Goal: Task Accomplishment & Management: Use online tool/utility

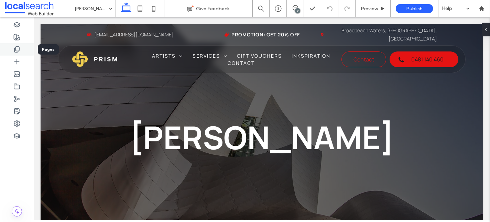
click at [24, 51] on div at bounding box center [17, 49] width 34 height 12
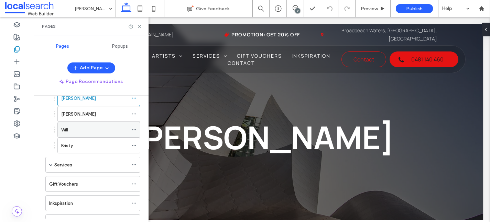
scroll to position [81, 0]
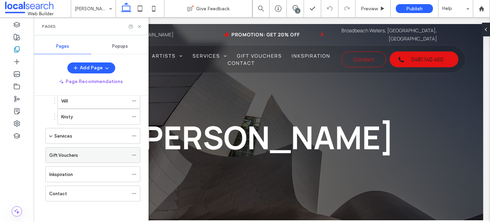
click at [84, 153] on div "Gift Vouchers" at bounding box center [88, 155] width 79 height 7
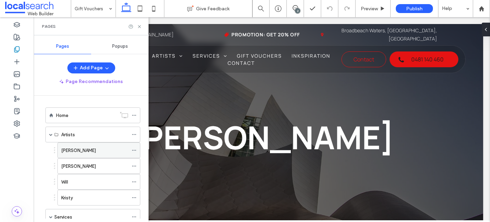
click at [73, 150] on div "[PERSON_NAME]" at bounding box center [94, 150] width 67 height 7
click at [139, 27] on icon at bounding box center [139, 26] width 5 height 5
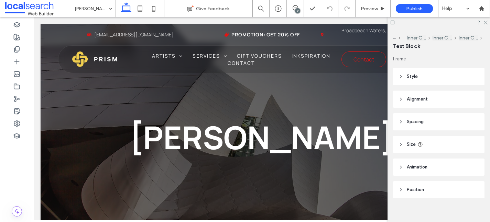
type input "*******"
type input "**"
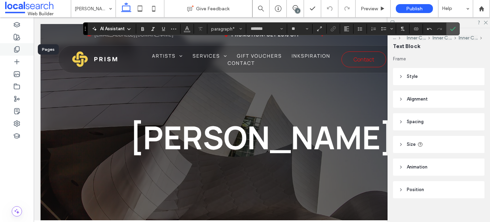
click at [21, 51] on div at bounding box center [17, 49] width 34 height 12
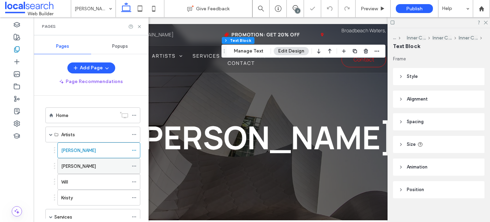
click at [90, 167] on div "[PERSON_NAME]" at bounding box center [94, 166] width 67 height 7
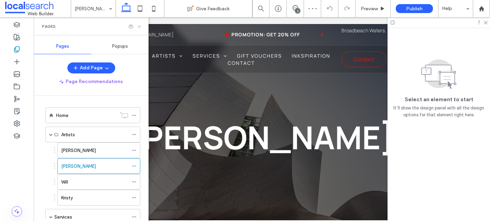
click at [140, 29] on icon at bounding box center [139, 26] width 5 height 5
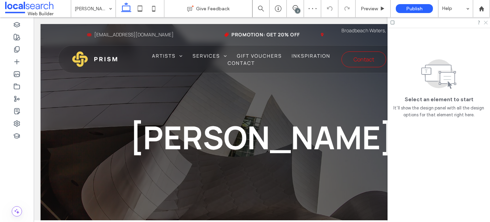
click at [487, 22] on icon at bounding box center [485, 22] width 4 height 4
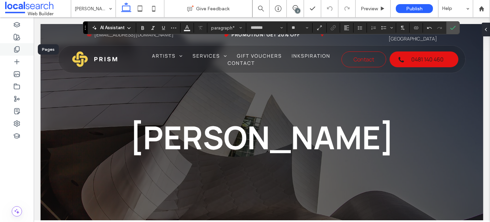
click at [17, 49] on icon at bounding box center [16, 49] width 7 height 7
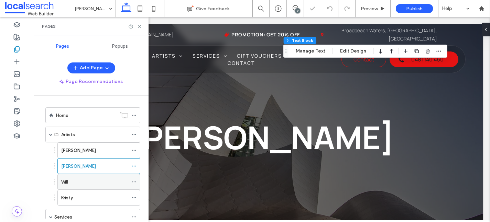
click at [83, 180] on div "Will" at bounding box center [94, 182] width 67 height 7
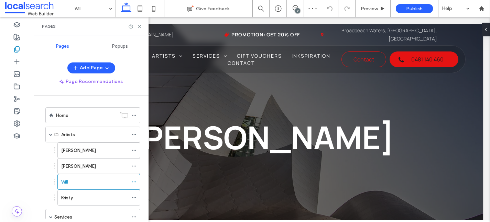
click at [140, 27] on use at bounding box center [139, 26] width 3 height 3
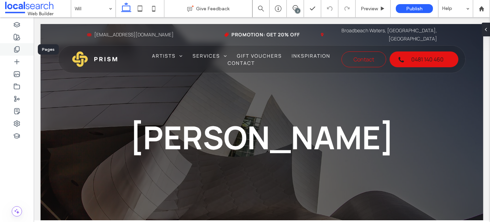
click at [19, 54] on div at bounding box center [17, 49] width 34 height 12
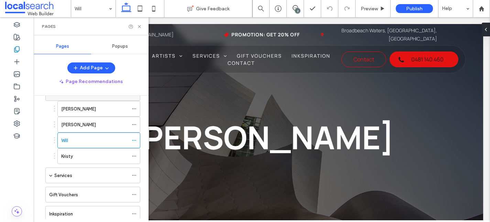
scroll to position [51, 0]
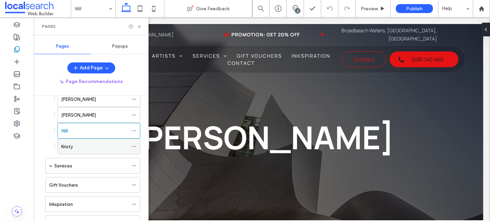
click at [82, 146] on div "Kristy" at bounding box center [94, 146] width 67 height 7
click at [140, 27] on use at bounding box center [139, 26] width 3 height 3
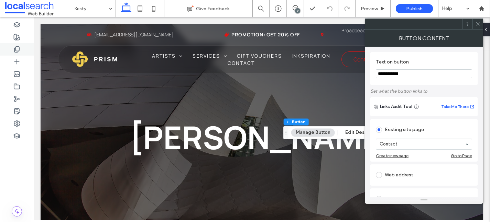
type input "**"
click at [479, 22] on icon at bounding box center [477, 23] width 5 height 5
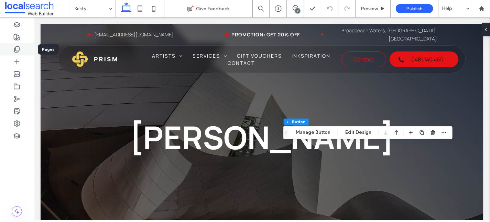
click at [22, 43] on div at bounding box center [17, 49] width 34 height 12
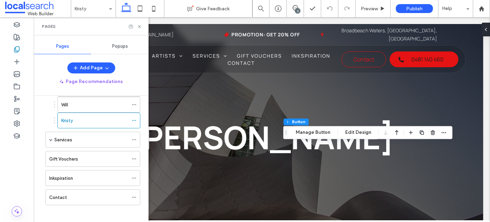
scroll to position [79, 0]
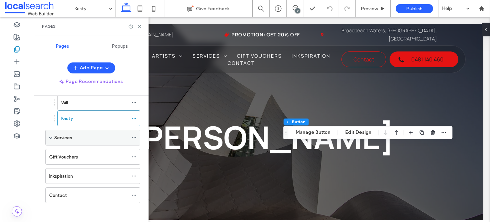
click at [76, 141] on div "Services" at bounding box center [91, 137] width 74 height 15
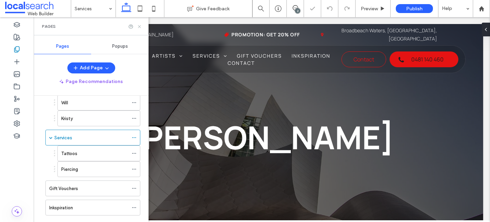
click at [138, 26] on icon at bounding box center [139, 26] width 5 height 5
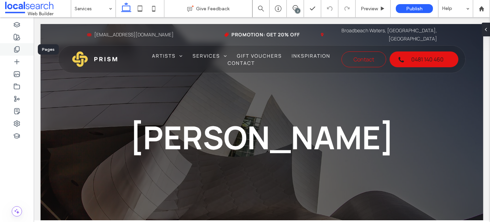
click at [16, 47] on use at bounding box center [16, 50] width 5 height 6
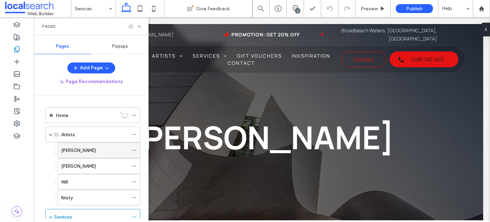
click at [66, 150] on label "[PERSON_NAME]" at bounding box center [78, 151] width 35 height 12
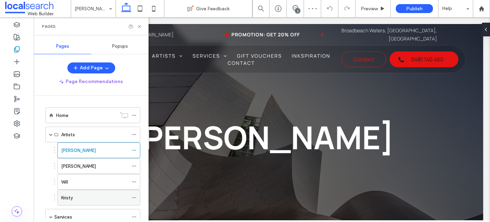
click at [71, 199] on label "Kristy" at bounding box center [67, 198] width 12 height 12
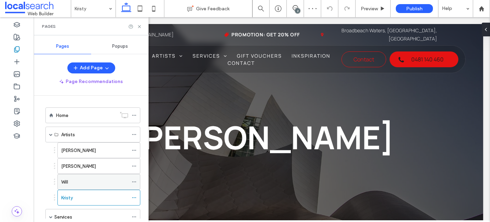
click at [91, 179] on div "Will" at bounding box center [94, 182] width 67 height 7
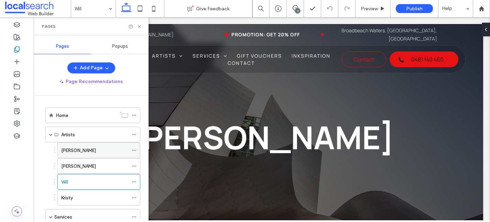
click at [82, 153] on div "[PERSON_NAME]" at bounding box center [94, 150] width 67 height 7
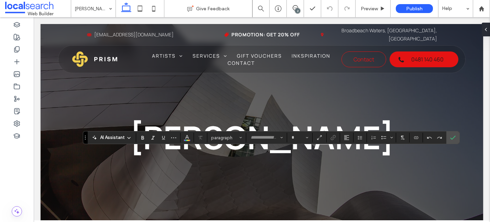
type input "*******"
type input "**"
click at [17, 52] on icon at bounding box center [16, 49] width 7 height 7
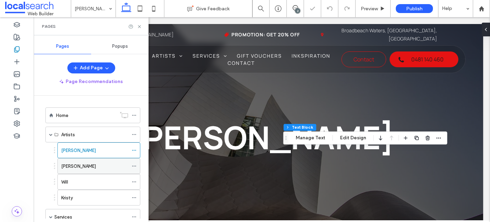
click at [79, 164] on div "[PERSON_NAME]" at bounding box center [94, 166] width 67 height 7
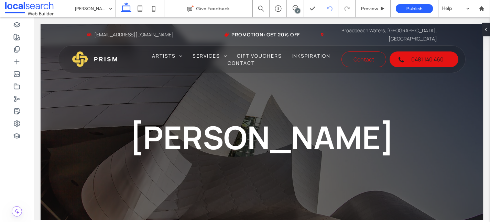
type input "*******"
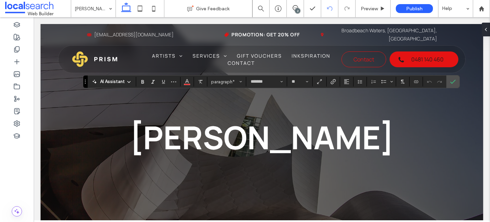
type input "**"
click at [22, 49] on div at bounding box center [17, 49] width 34 height 12
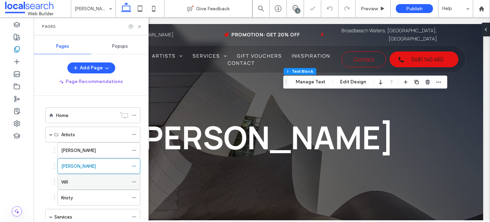
click at [76, 184] on div "Will" at bounding box center [94, 182] width 67 height 7
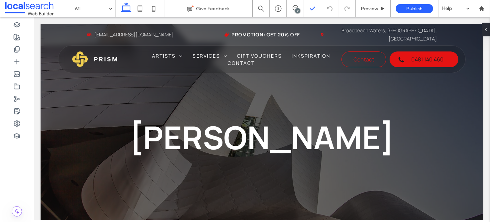
type input "*******"
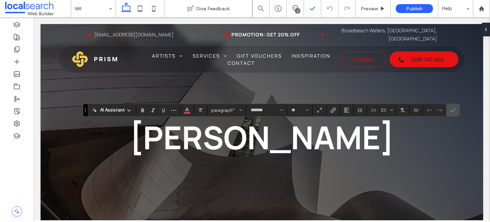
type input "**"
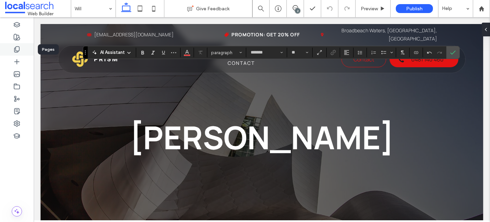
click at [23, 51] on div at bounding box center [17, 49] width 34 height 12
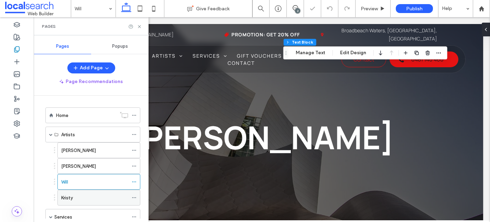
click at [68, 200] on label "Kristy" at bounding box center [67, 198] width 12 height 12
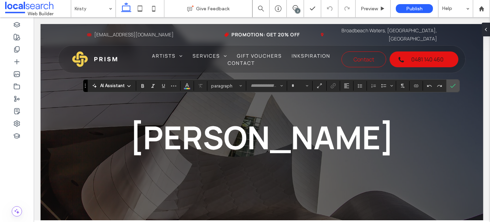
type input "*******"
type input "**"
click at [15, 50] on icon at bounding box center [16, 49] width 7 height 7
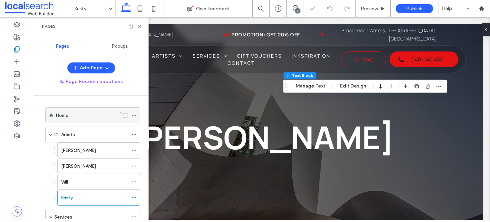
click at [64, 114] on label "Home" at bounding box center [62, 116] width 12 height 12
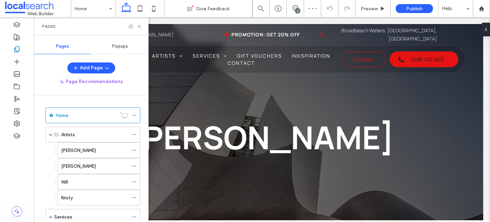
click at [139, 30] on div "Pages" at bounding box center [91, 26] width 115 height 18
click at [140, 26] on use at bounding box center [139, 26] width 3 height 3
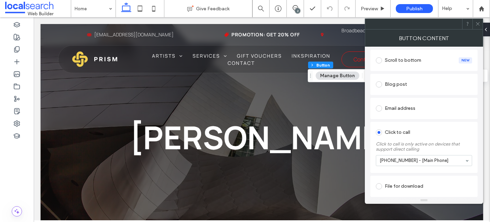
scroll to position [191, 0]
click at [478, 27] on span at bounding box center [477, 24] width 5 height 10
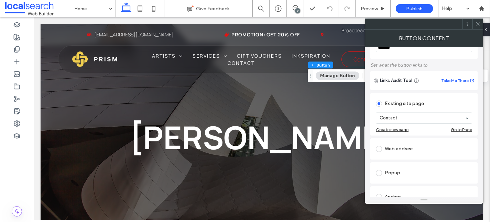
scroll to position [27, 0]
click at [478, 24] on use at bounding box center [477, 23] width 3 height 3
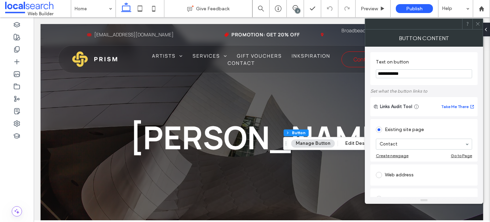
click at [477, 23] on use at bounding box center [477, 23] width 3 height 3
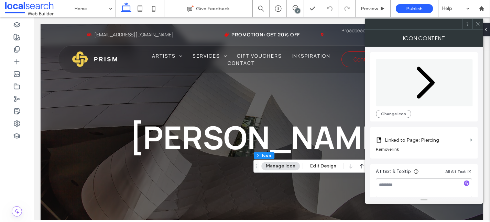
click at [479, 21] on icon at bounding box center [477, 23] width 5 height 5
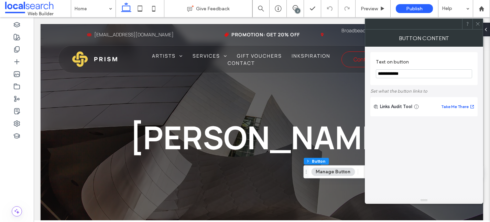
type input "**"
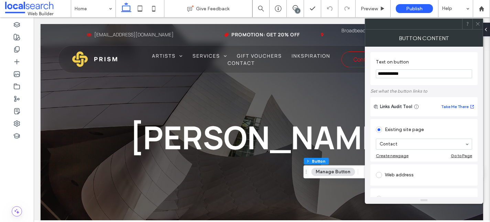
click at [477, 24] on icon at bounding box center [477, 23] width 5 height 5
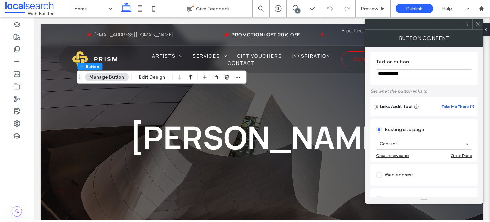
type input "**"
click at [480, 23] on div at bounding box center [477, 24] width 10 height 10
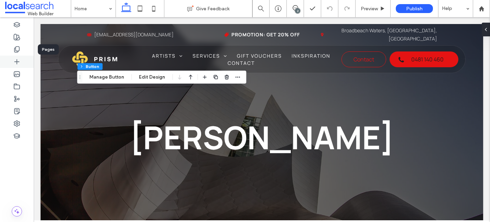
click at [14, 56] on div at bounding box center [17, 62] width 34 height 12
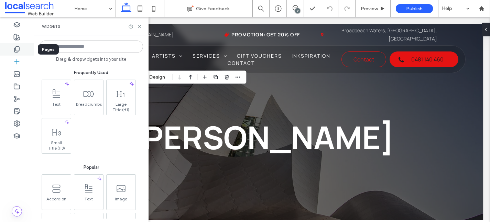
click at [20, 49] on icon at bounding box center [16, 49] width 7 height 7
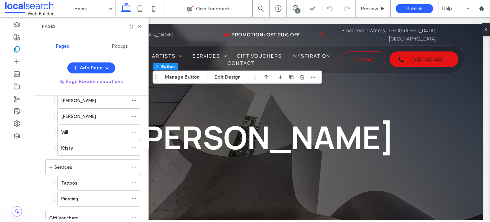
scroll to position [58, 0]
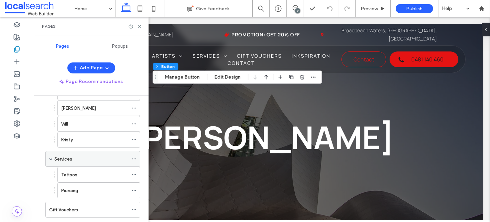
click at [79, 161] on div "Services" at bounding box center [91, 159] width 74 height 7
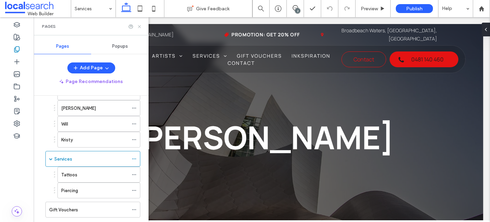
click at [138, 26] on icon at bounding box center [139, 26] width 5 height 5
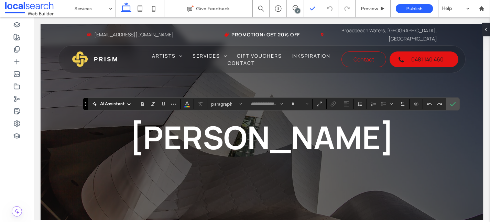
type input "*******"
type input "**"
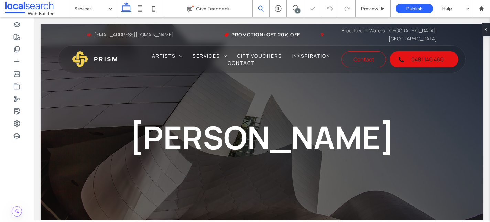
type input "*******"
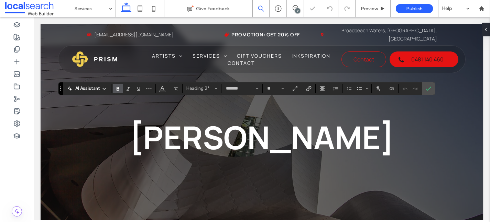
type input "**"
drag, startPoint x: 61, startPoint y: 86, endPoint x: 61, endPoint y: 70, distance: 15.8
click at [61, 82] on section "Drag" at bounding box center [60, 88] width 4 height 12
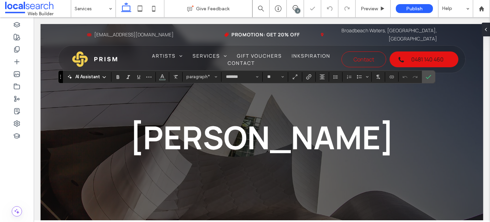
type input "**"
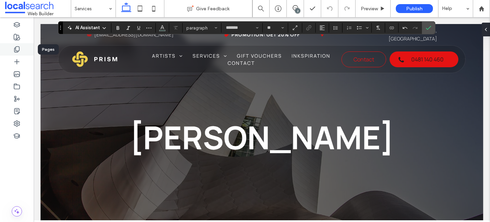
click at [22, 51] on div at bounding box center [17, 49] width 34 height 12
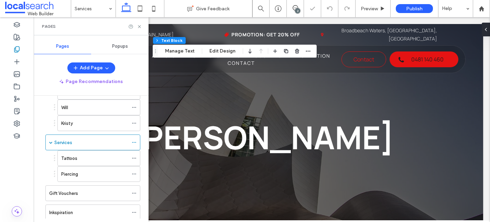
scroll to position [84, 0]
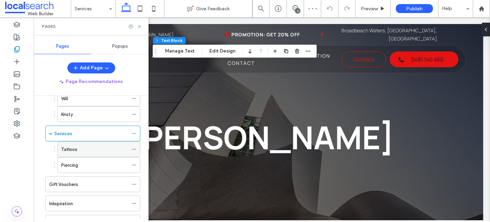
click at [84, 152] on div "Tattoos" at bounding box center [94, 149] width 67 height 7
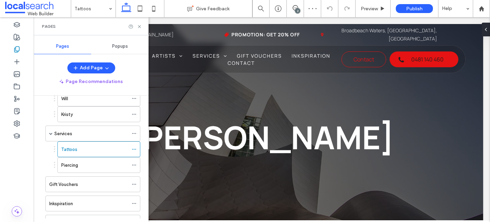
click at [141, 27] on icon at bounding box center [139, 26] width 5 height 5
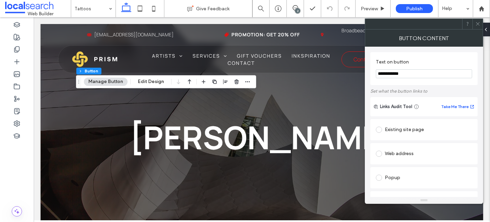
click at [403, 131] on div "Existing site page" at bounding box center [424, 129] width 96 height 11
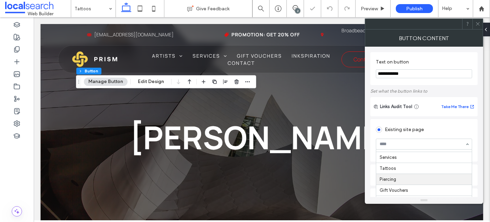
scroll to position [34, 0]
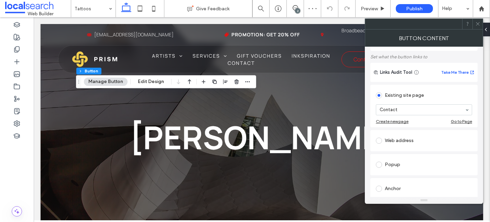
click at [478, 26] on icon at bounding box center [477, 23] width 5 height 5
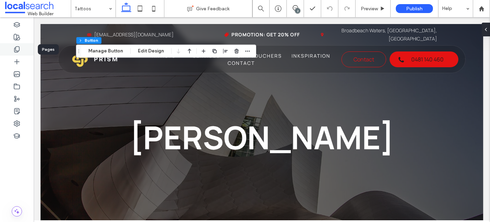
click at [20, 50] on icon at bounding box center [16, 49] width 7 height 7
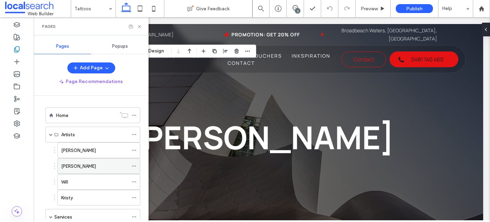
scroll to position [113, 0]
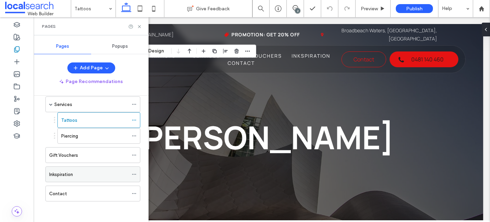
click at [69, 173] on label "Inkspiration" at bounding box center [61, 175] width 24 height 12
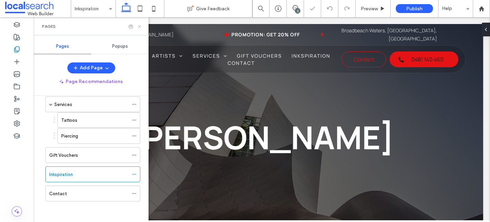
click at [138, 28] on icon at bounding box center [139, 26] width 5 height 5
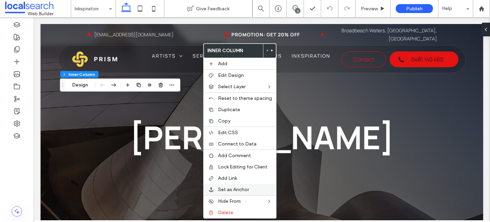
click at [235, 187] on span "Set as Anchor" at bounding box center [233, 190] width 31 height 6
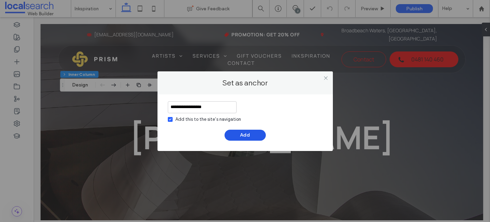
type input "**********"
click at [254, 137] on button "Add" at bounding box center [244, 135] width 41 height 11
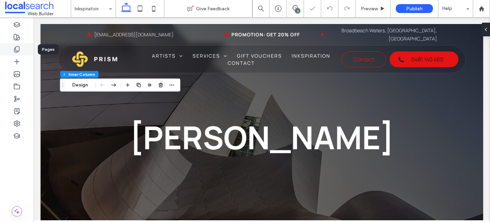
click at [24, 50] on div at bounding box center [17, 49] width 34 height 12
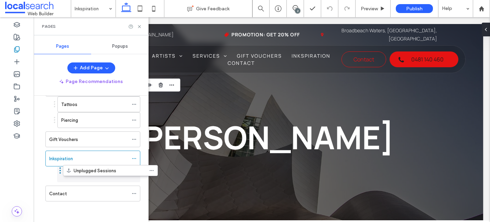
scroll to position [129, 0]
drag, startPoint x: 42, startPoint y: 192, endPoint x: 62, endPoint y: 173, distance: 27.9
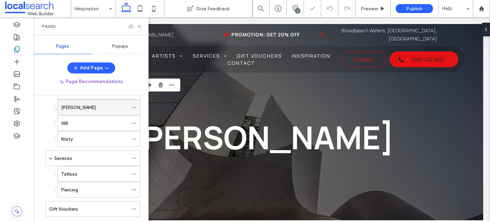
scroll to position [61, 0]
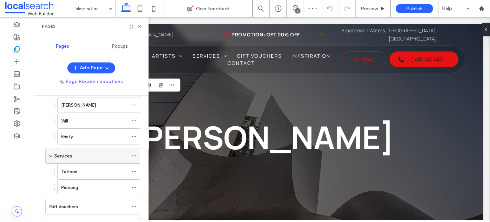
click at [75, 160] on div "Services" at bounding box center [91, 155] width 74 height 15
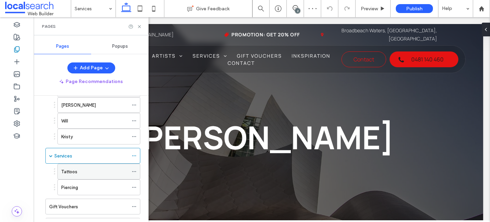
click at [83, 173] on div "Tattoos" at bounding box center [94, 171] width 67 height 7
click at [140, 27] on icon at bounding box center [139, 26] width 5 height 5
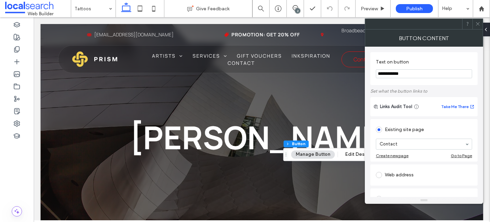
click at [481, 22] on div at bounding box center [477, 24] width 10 height 10
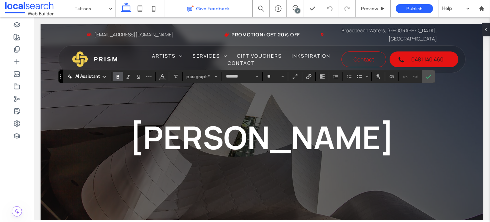
type input "**"
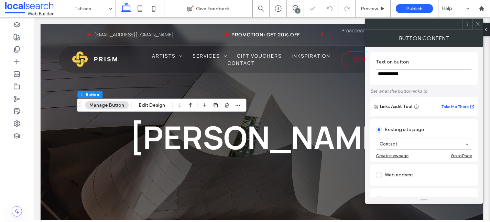
click at [480, 23] on div at bounding box center [477, 24] width 10 height 10
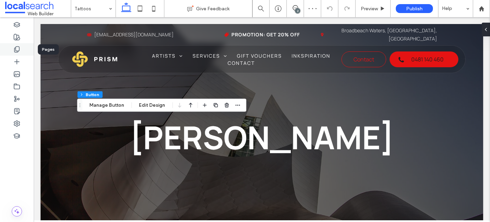
click at [25, 45] on div at bounding box center [17, 49] width 34 height 12
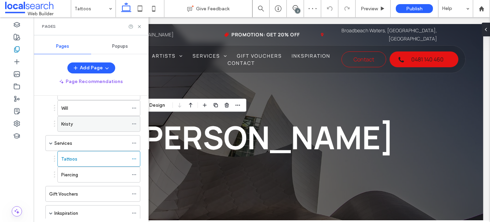
scroll to position [77, 0]
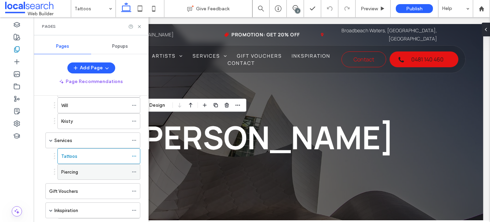
click at [88, 175] on div "Piercing" at bounding box center [94, 172] width 67 height 7
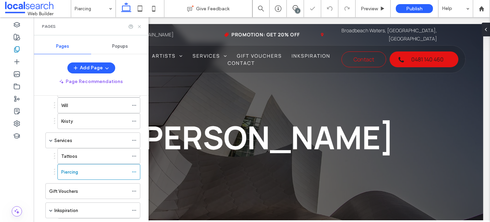
click at [140, 27] on icon at bounding box center [139, 26] width 5 height 5
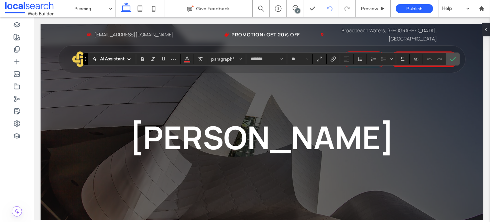
type input "**"
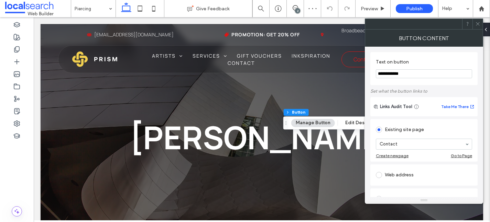
click at [479, 25] on icon at bounding box center [477, 23] width 5 height 5
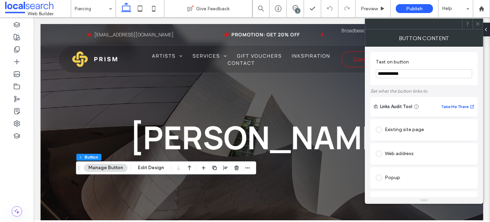
click at [408, 132] on div "Existing site page" at bounding box center [424, 129] width 96 height 11
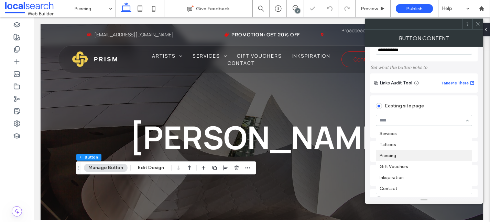
scroll to position [25, 0]
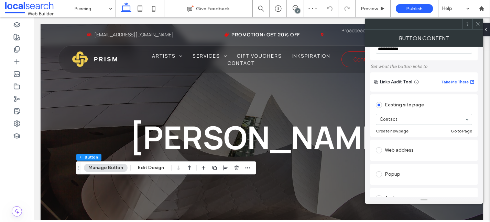
click at [479, 25] on use at bounding box center [477, 23] width 3 height 3
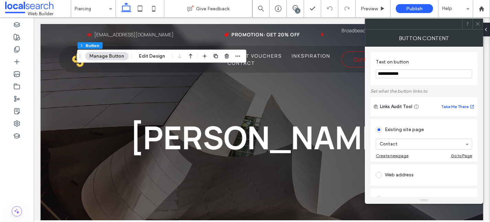
click at [479, 24] on icon at bounding box center [477, 23] width 5 height 5
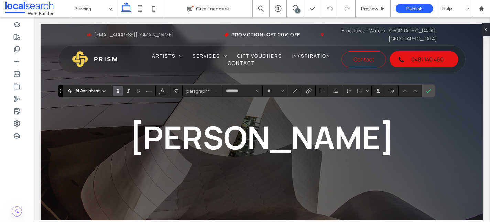
type input "**"
click at [21, 52] on div at bounding box center [17, 49] width 34 height 12
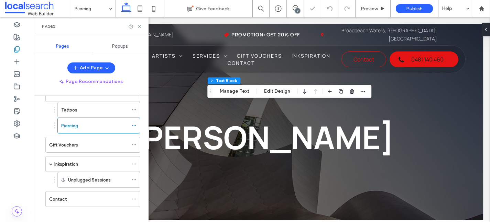
scroll to position [124, 0]
click at [71, 141] on label "Gift Vouchers" at bounding box center [63, 144] width 29 height 12
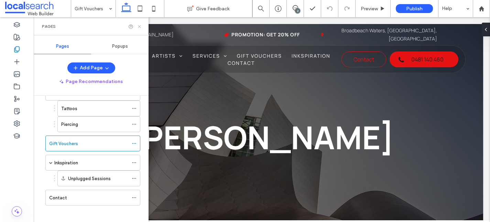
click at [140, 26] on use at bounding box center [139, 26] width 3 height 3
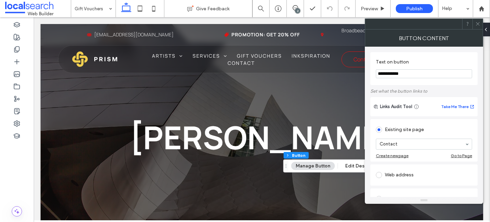
click at [477, 27] on span at bounding box center [477, 24] width 5 height 10
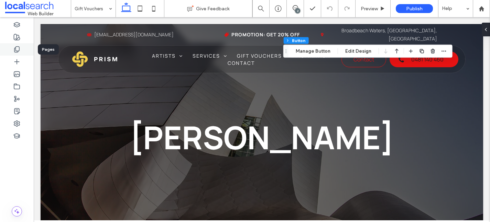
click at [17, 49] on icon at bounding box center [16, 49] width 7 height 7
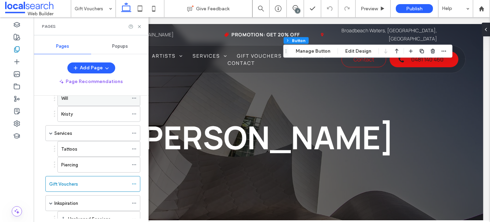
scroll to position [91, 0]
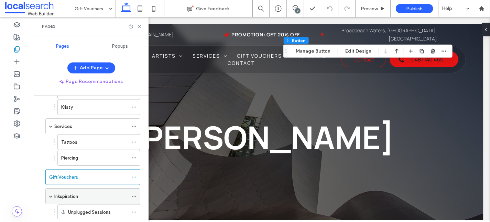
click at [67, 190] on div "Inkspiration" at bounding box center [91, 196] width 74 height 15
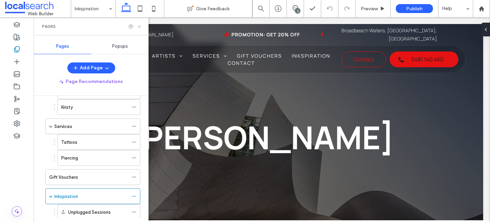
click at [140, 26] on icon at bounding box center [139, 26] width 5 height 5
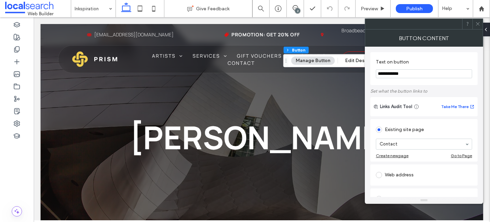
click at [479, 26] on icon at bounding box center [477, 23] width 5 height 5
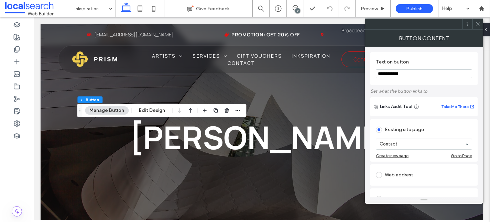
click at [478, 21] on span at bounding box center [477, 24] width 5 height 10
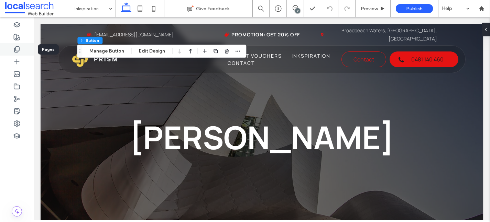
click at [21, 50] on div at bounding box center [17, 49] width 34 height 12
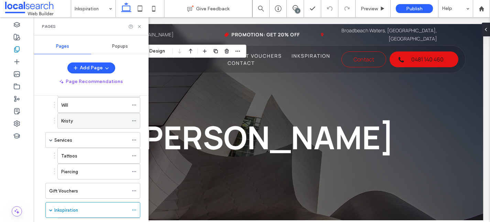
scroll to position [129, 0]
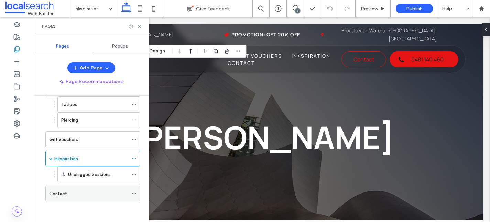
click at [85, 196] on div "Contact" at bounding box center [88, 193] width 79 height 7
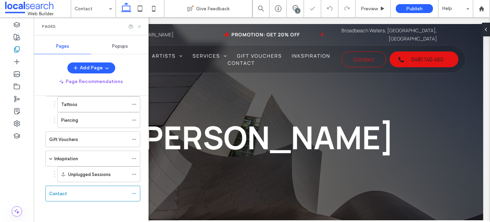
click at [141, 27] on icon at bounding box center [139, 26] width 5 height 5
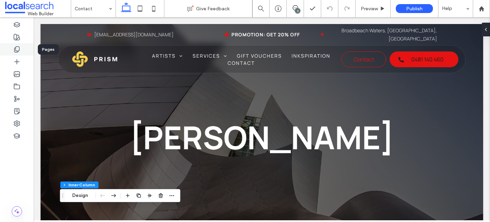
click at [23, 50] on div at bounding box center [17, 49] width 34 height 12
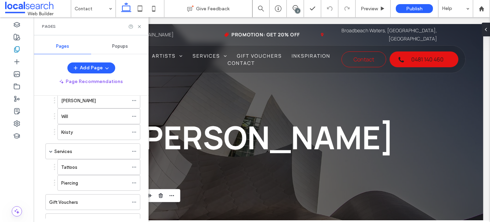
scroll to position [68, 0]
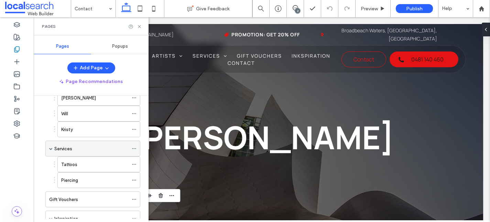
click at [95, 148] on div "Services" at bounding box center [91, 148] width 74 height 7
click at [138, 25] on use at bounding box center [139, 26] width 3 height 3
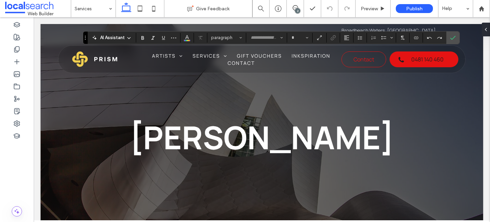
type input "*******"
type input "**"
click at [333, 37] on use "Link" at bounding box center [332, 37] width 5 height 5
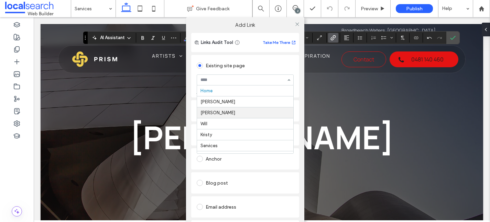
scroll to position [56, 0]
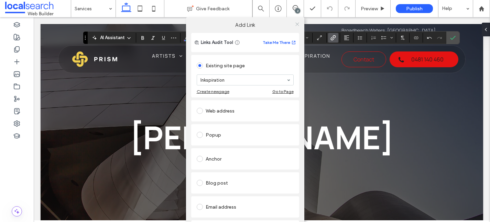
click at [296, 25] on icon at bounding box center [297, 24] width 5 height 5
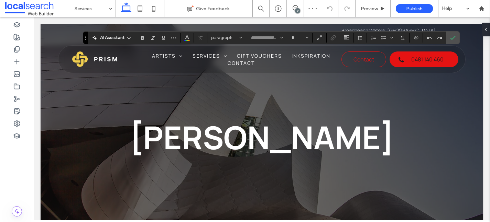
type input "*******"
type input "**"
click at [334, 35] on use "Link" at bounding box center [332, 37] width 5 height 5
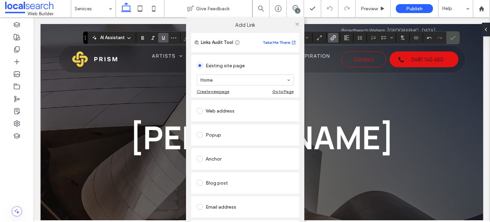
scroll to position [51, 0]
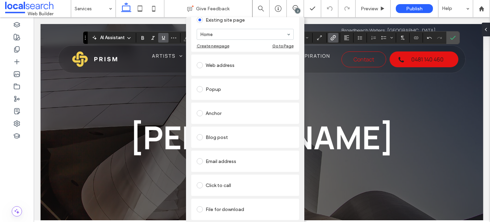
click at [224, 114] on div "Anchor" at bounding box center [245, 113] width 97 height 14
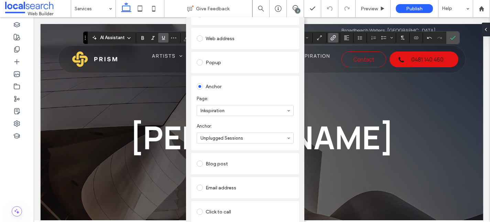
scroll to position [0, 0]
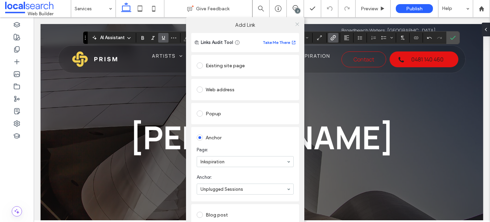
click at [297, 22] on icon at bounding box center [297, 24] width 5 height 5
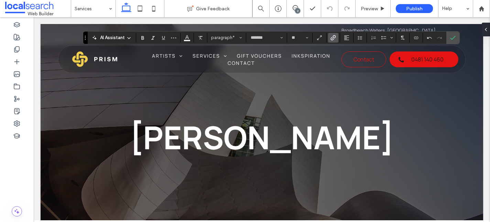
click at [333, 38] on icon "Link" at bounding box center [332, 37] width 5 height 5
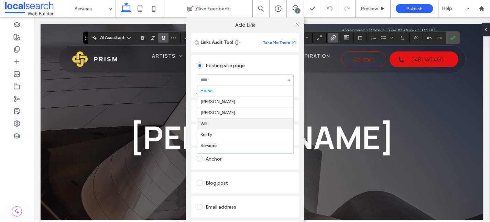
scroll to position [56, 0]
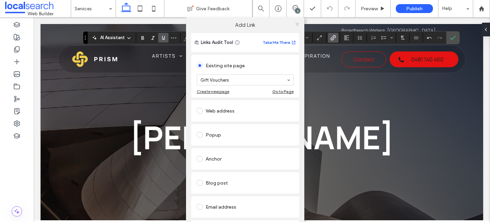
click at [295, 22] on icon at bounding box center [297, 24] width 5 height 5
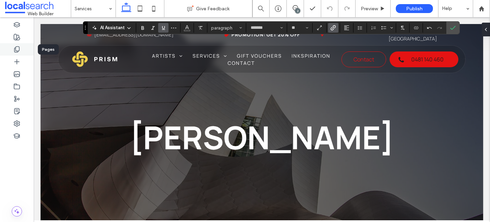
click at [17, 49] on icon at bounding box center [16, 49] width 7 height 7
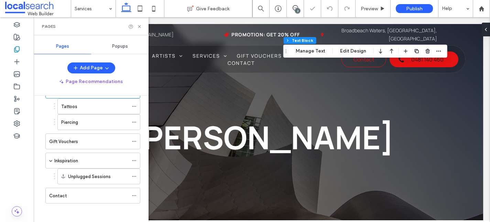
scroll to position [129, 0]
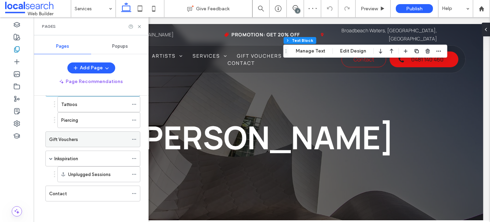
click at [89, 140] on div "Gift Vouchers" at bounding box center [88, 139] width 79 height 7
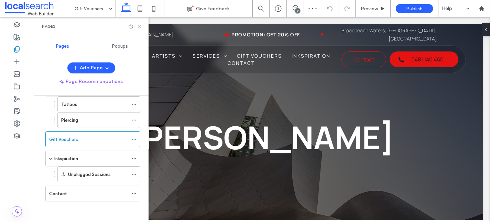
click at [141, 28] on icon at bounding box center [139, 26] width 5 height 5
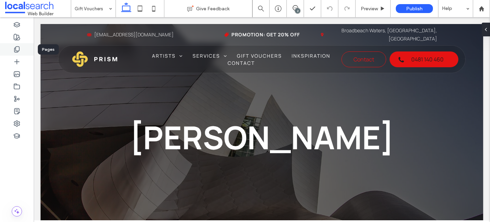
click at [3, 45] on div at bounding box center [17, 49] width 34 height 12
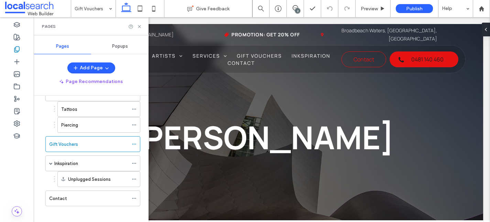
scroll to position [129, 0]
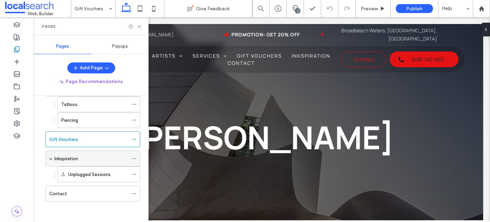
click at [86, 163] on div "Inkspiration" at bounding box center [91, 158] width 74 height 15
click at [140, 26] on use at bounding box center [139, 26] width 3 height 3
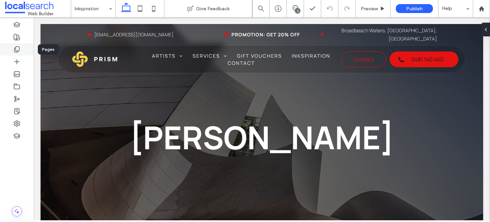
click at [15, 52] on icon at bounding box center [16, 49] width 7 height 7
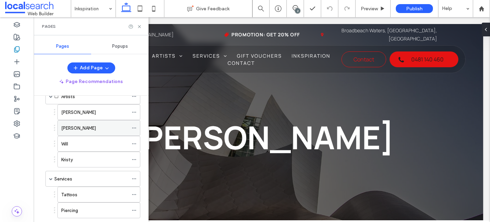
scroll to position [129, 0]
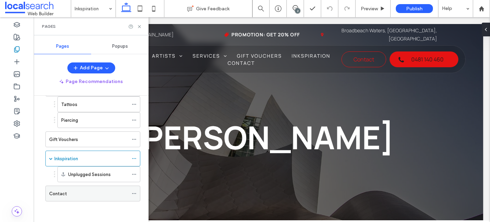
click at [79, 193] on div "Contact" at bounding box center [88, 193] width 79 height 7
click at [138, 28] on icon at bounding box center [139, 26] width 5 height 5
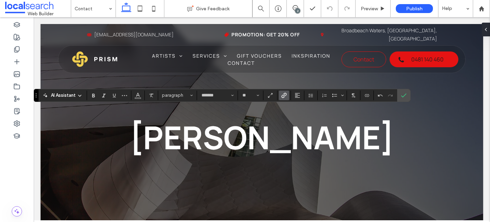
click at [285, 99] on span "Link" at bounding box center [283, 95] width 5 height 9
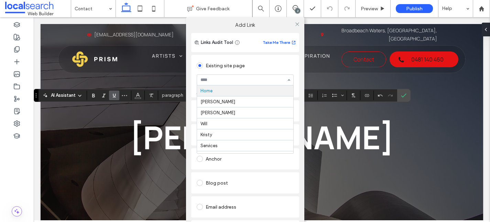
click at [264, 63] on div "Existing site page" at bounding box center [245, 65] width 97 height 11
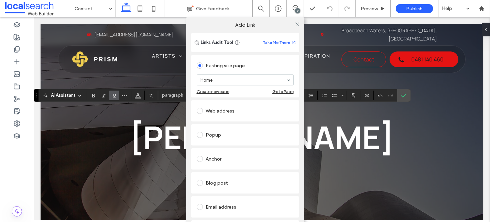
scroll to position [46, 0]
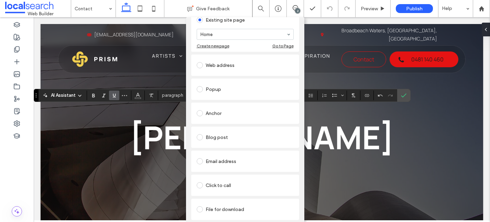
click at [205, 185] on div "Click to call" at bounding box center [245, 185] width 97 height 11
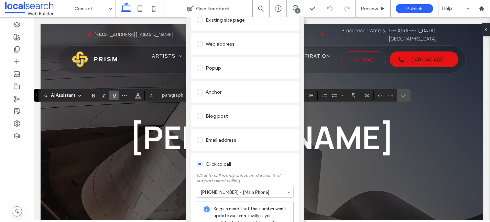
scroll to position [0, 0]
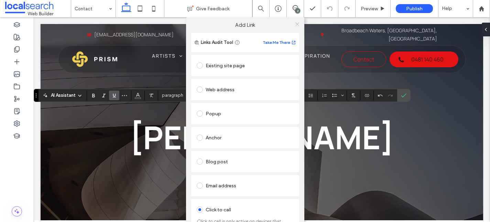
click at [295, 24] on icon at bounding box center [297, 24] width 5 height 5
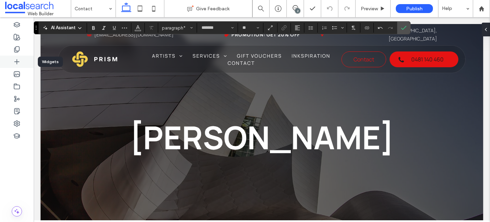
click at [19, 56] on div at bounding box center [17, 62] width 34 height 12
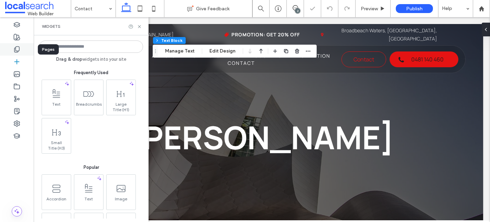
click at [18, 53] on icon at bounding box center [16, 49] width 7 height 7
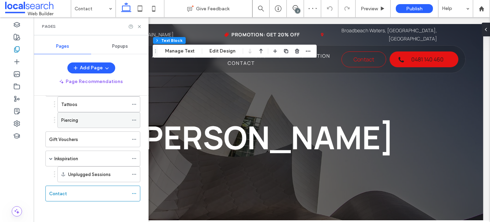
scroll to position [109, 0]
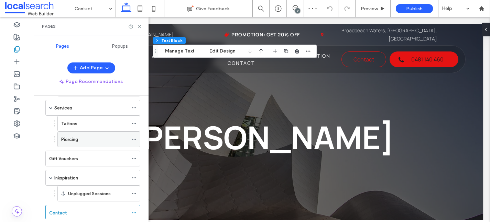
click at [103, 124] on div "Tattoos" at bounding box center [94, 123] width 67 height 7
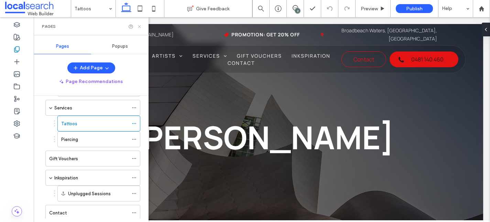
click at [139, 26] on use at bounding box center [139, 26] width 3 height 3
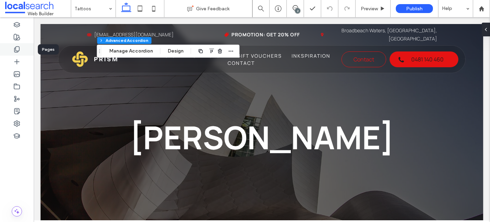
click at [20, 50] on div at bounding box center [17, 49] width 34 height 12
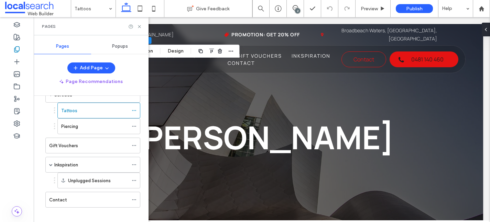
scroll to position [129, 0]
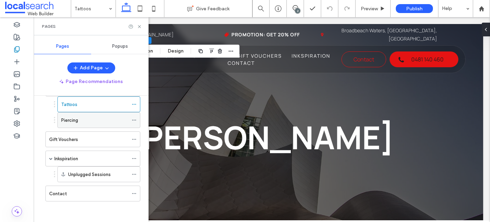
click at [88, 125] on div "Piercing" at bounding box center [94, 120] width 67 height 15
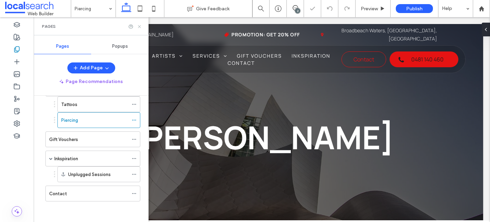
click at [140, 26] on icon at bounding box center [139, 26] width 5 height 5
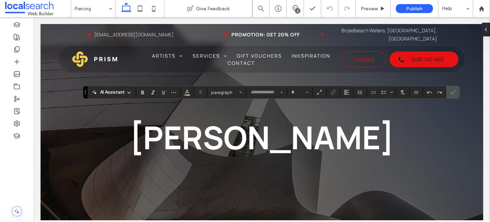
type input "*******"
type input "**"
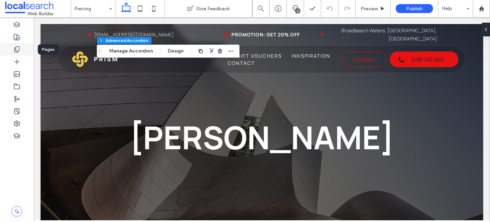
click at [23, 46] on div at bounding box center [17, 49] width 34 height 12
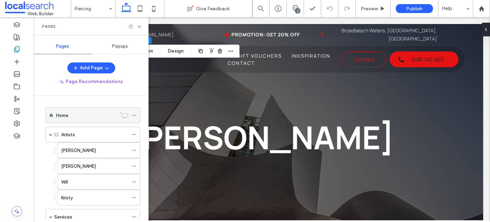
click at [134, 116] on icon at bounding box center [134, 115] width 5 height 5
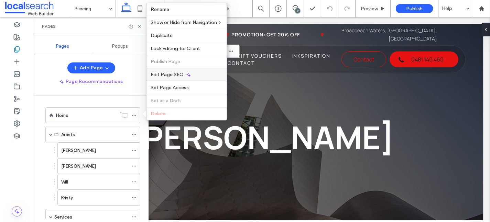
click at [177, 74] on span "Edit Page SEO" at bounding box center [167, 75] width 33 height 6
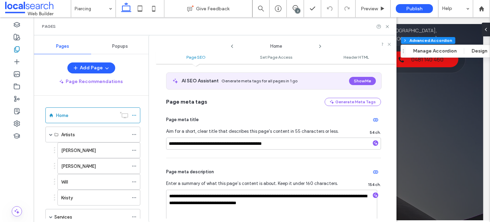
scroll to position [33, 0]
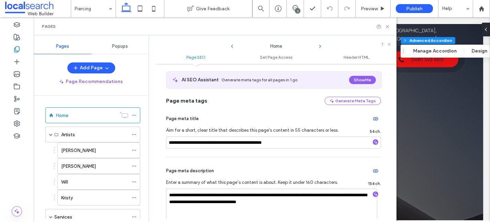
click at [320, 46] on icon at bounding box center [319, 46] width 5 height 5
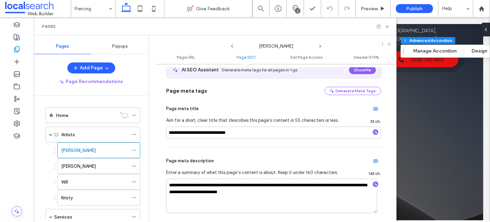
scroll to position [134, 0]
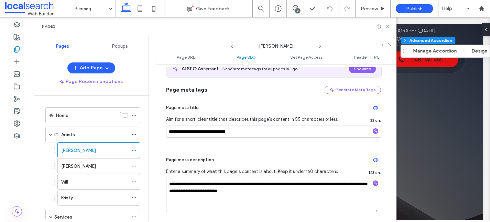
click at [320, 45] on icon at bounding box center [319, 46] width 5 height 5
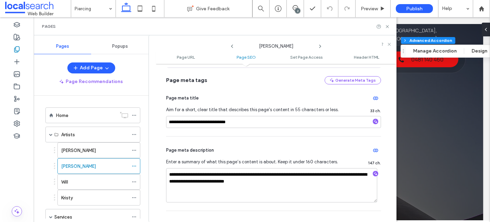
scroll to position [170, 0]
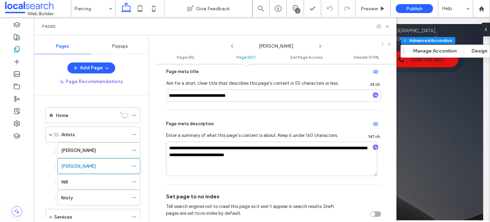
click at [318, 45] on icon at bounding box center [319, 46] width 5 height 5
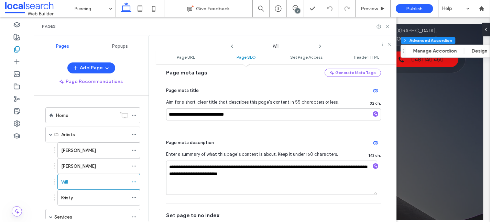
scroll to position [152, 0]
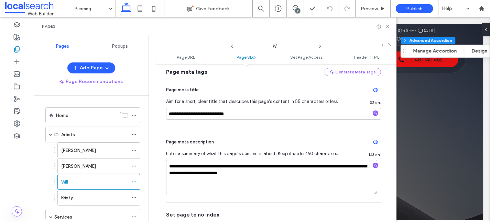
click at [318, 45] on icon at bounding box center [319, 46] width 5 height 5
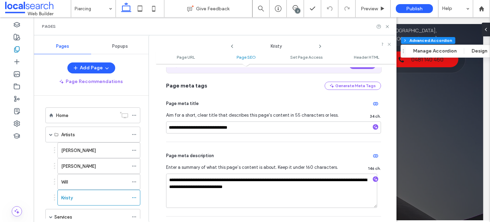
scroll to position [139, 0]
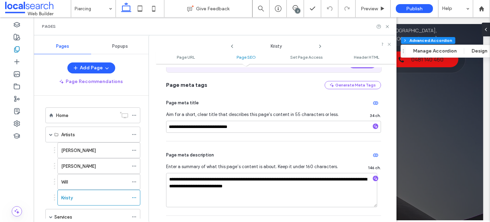
click at [320, 46] on icon at bounding box center [319, 46] width 5 height 5
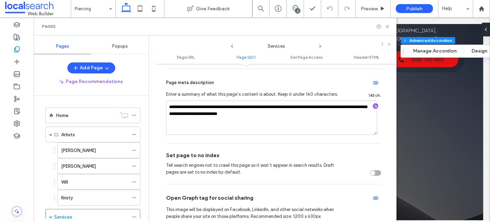
scroll to position [214, 0]
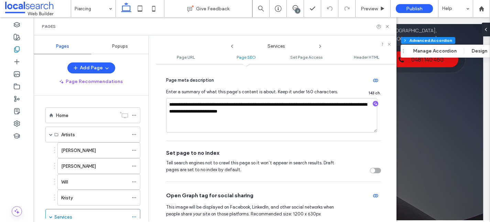
click at [321, 46] on icon at bounding box center [319, 46] width 5 height 5
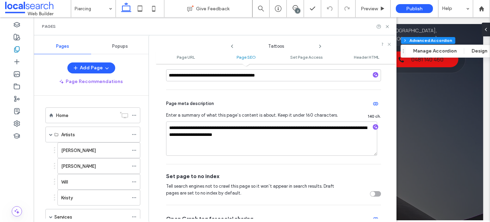
scroll to position [193, 0]
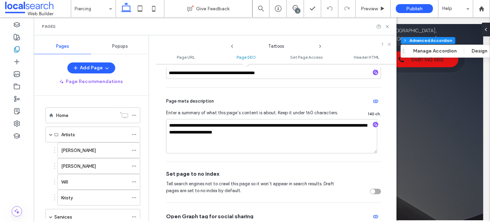
click at [321, 46] on icon at bounding box center [319, 46] width 5 height 5
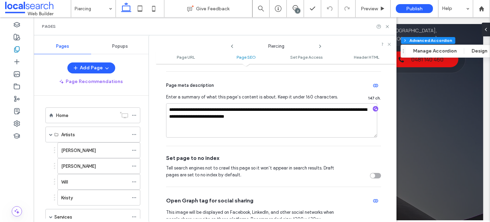
scroll to position [229, 0]
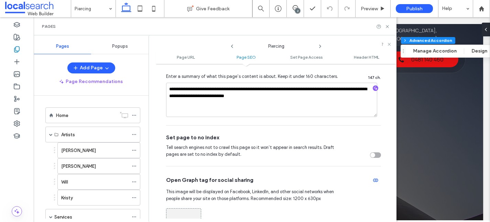
click at [319, 44] on icon at bounding box center [319, 46] width 5 height 5
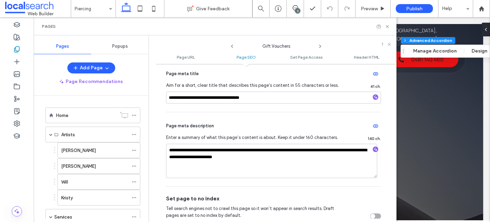
scroll to position [169, 0]
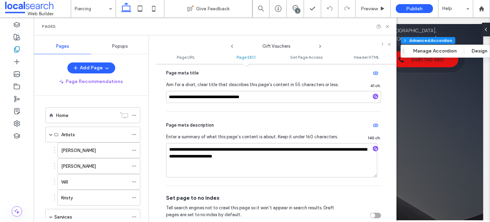
click at [320, 46] on icon at bounding box center [319, 46] width 5 height 5
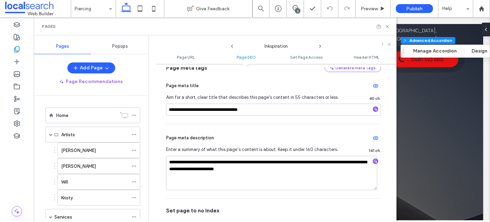
scroll to position [156, 0]
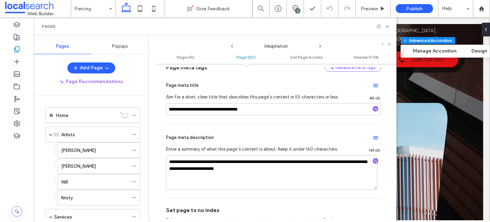
scroll to position [1469, 0]
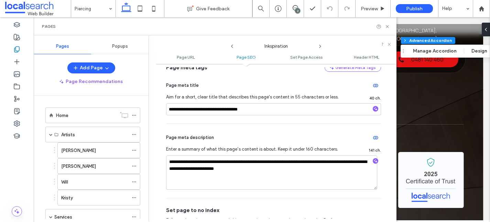
click at [319, 46] on icon at bounding box center [319, 46] width 5 height 5
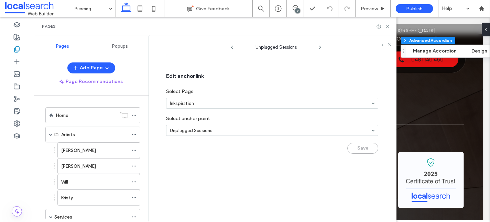
click at [319, 46] on icon at bounding box center [319, 47] width 5 height 5
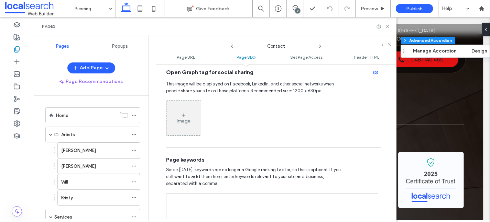
scroll to position [336, 0]
click at [82, 120] on div "Home" at bounding box center [86, 115] width 60 height 15
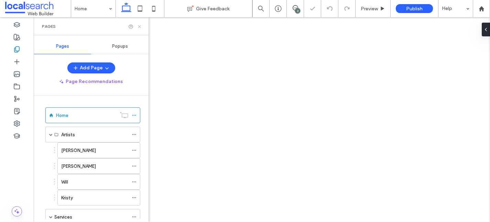
click at [138, 28] on icon at bounding box center [139, 26] width 5 height 5
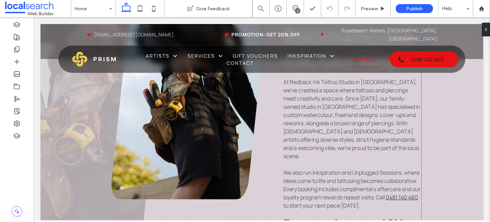
scroll to position [475, 0]
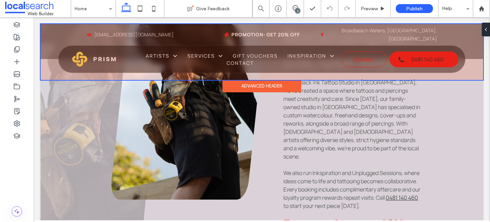
click at [277, 33] on div at bounding box center [262, 52] width 442 height 56
click at [277, 33] on strong "Promotion: Get 20% Off" at bounding box center [265, 34] width 68 height 7
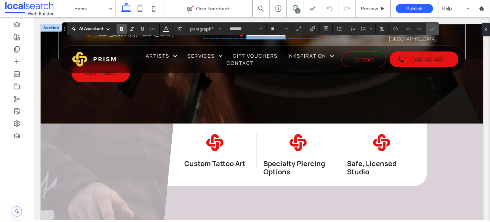
scroll to position [251, 0]
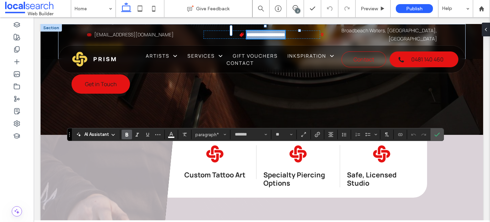
drag, startPoint x: 64, startPoint y: 29, endPoint x: 69, endPoint y: 134, distance: 106.0
click at [69, 134] on use "Drag" at bounding box center [69, 135] width 1 height 4
